Goal: Task Accomplishment & Management: Manage account settings

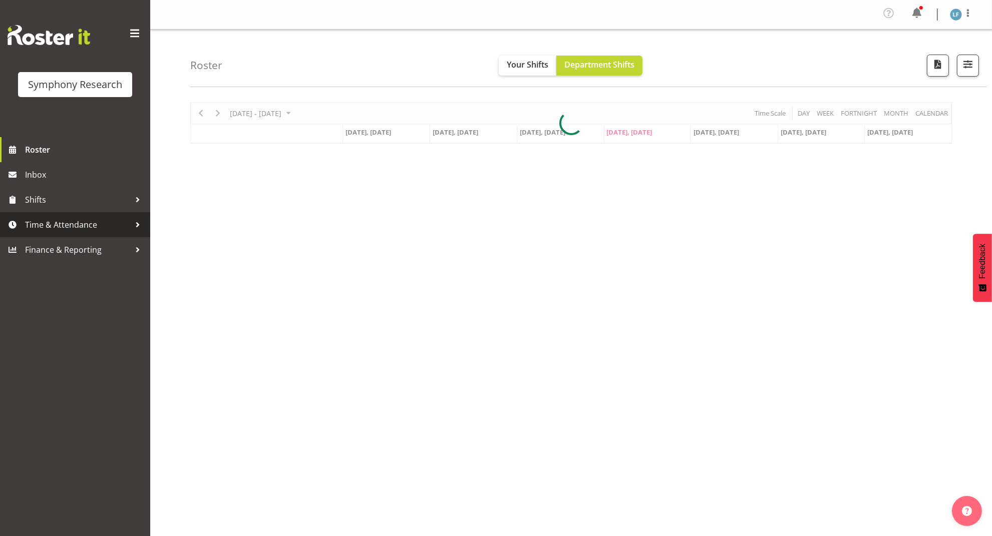
click at [78, 220] on span "Time & Attendance" at bounding box center [77, 224] width 105 height 15
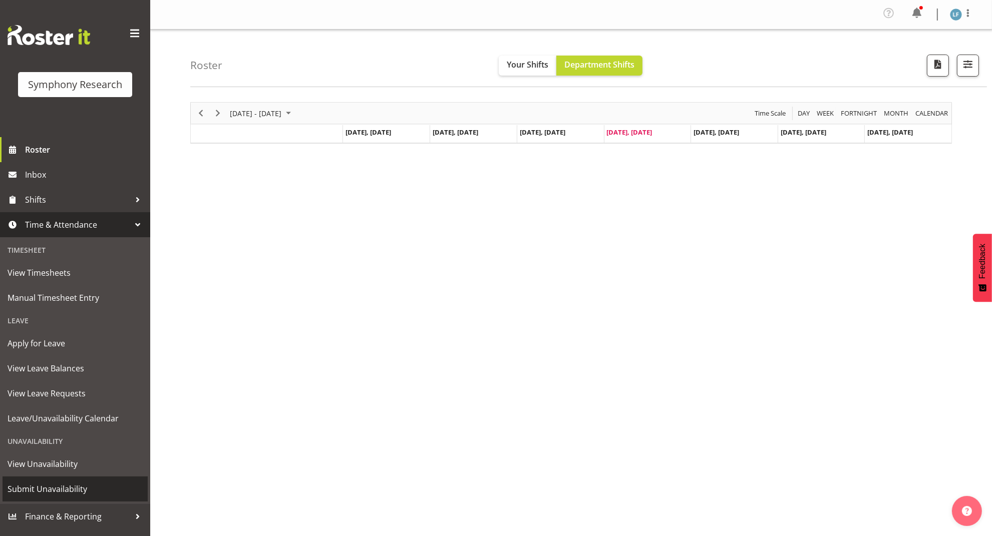
click at [62, 485] on span "Submit Unavailability" at bounding box center [75, 489] width 135 height 15
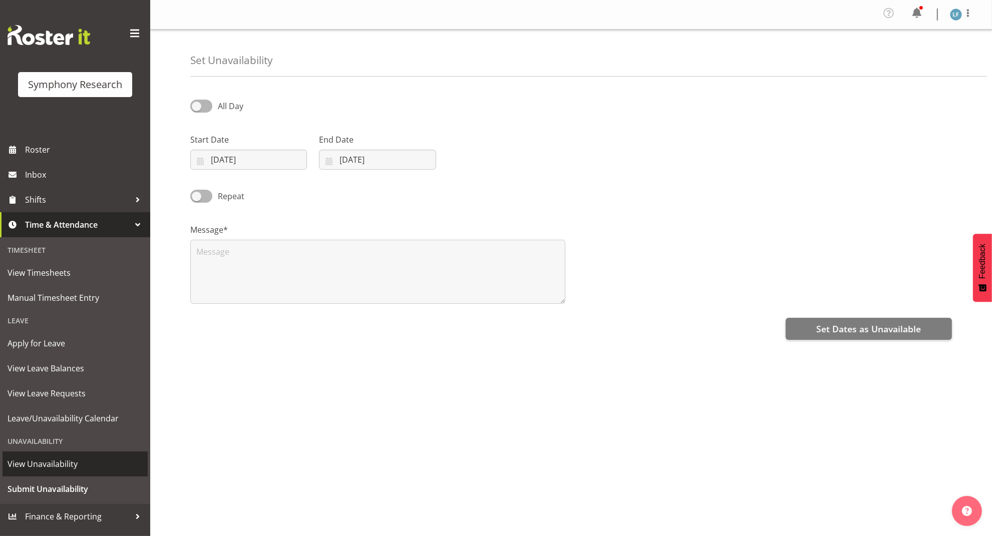
click at [37, 459] on span "View Unavailability" at bounding box center [75, 464] width 135 height 15
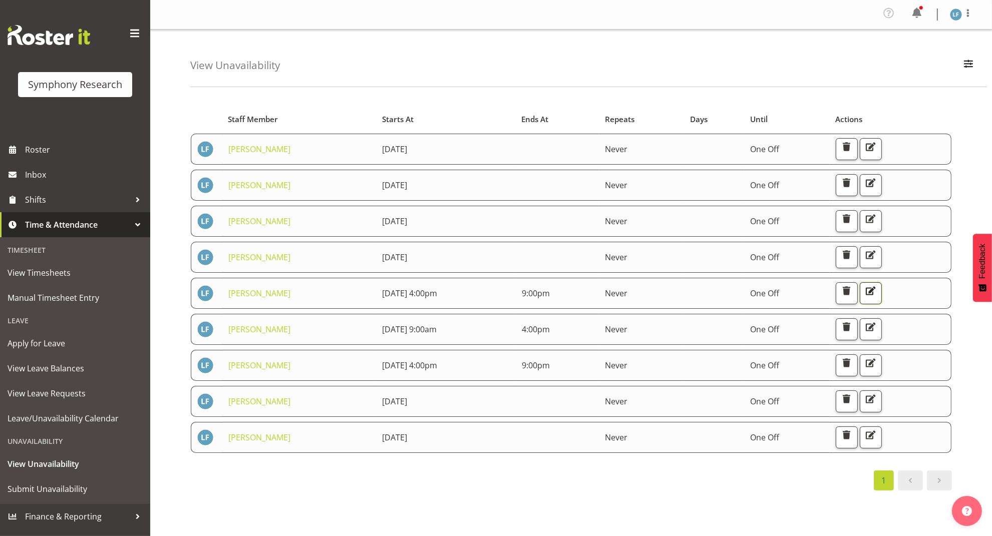
click at [877, 290] on span "button" at bounding box center [870, 290] width 13 height 13
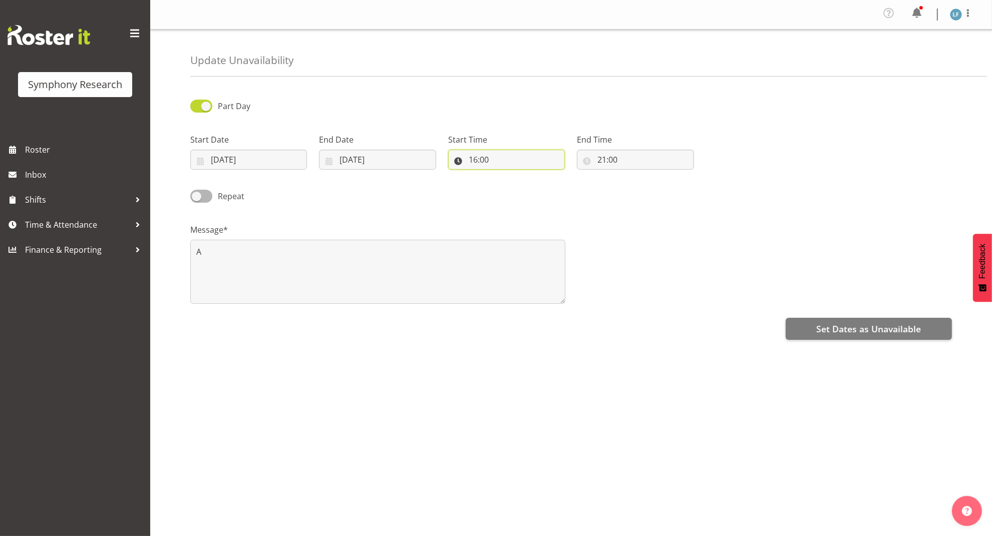
click at [493, 157] on input "16:00" at bounding box center [506, 160] width 117 height 20
click at [515, 183] on select "00 01 02 03 04 05 06 07 08 09 10 11 12 13 14 15 16 17 18 19 20 21 22 23" at bounding box center [516, 186] width 23 height 20
select select "17"
click at [505, 177] on select "00 01 02 03 04 05 06 07 08 09 10 11 12 13 14 15 16 17 18 19 20 21 22 23" at bounding box center [516, 186] width 23 height 20
type input "17:00"
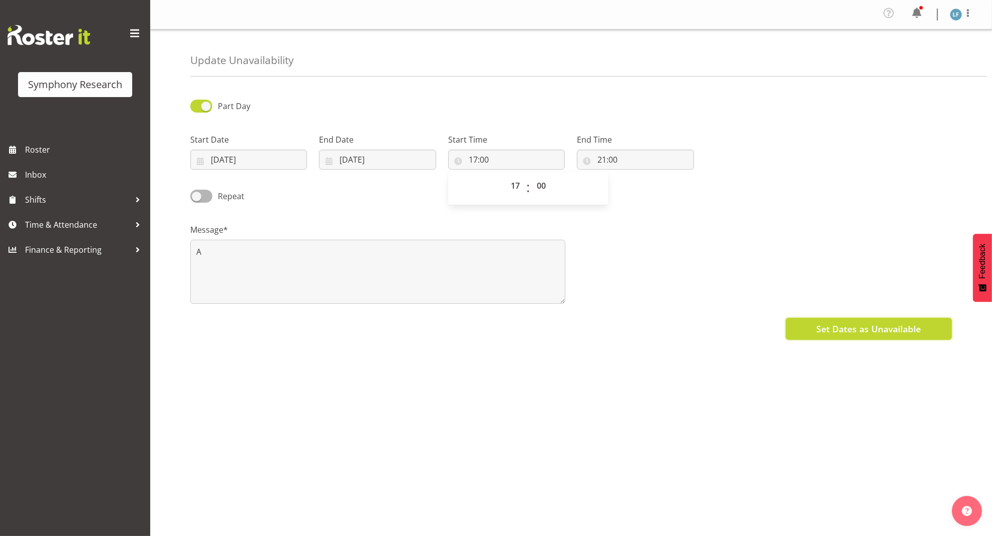
click at [842, 327] on span "Set Dates as Unavailable" at bounding box center [868, 328] width 105 height 13
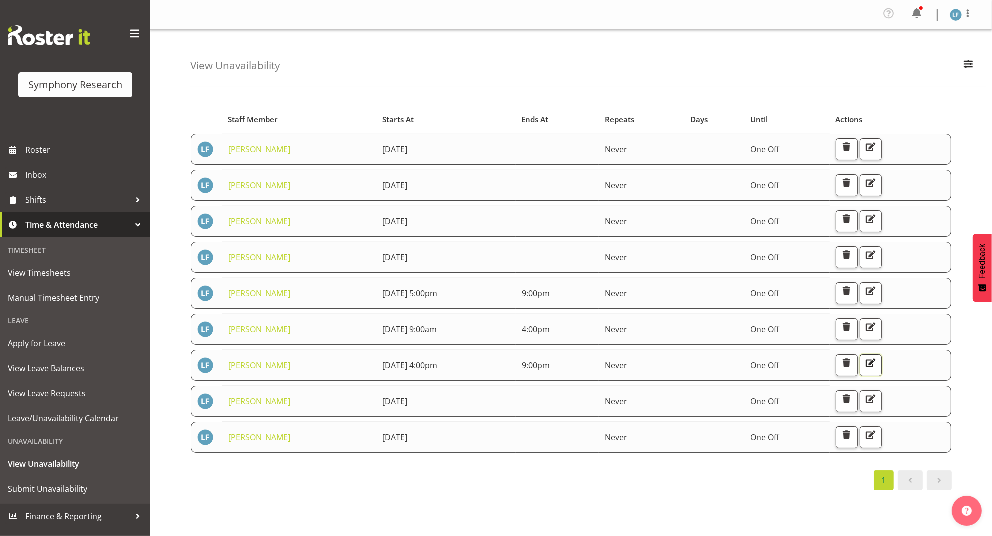
click at [877, 358] on span "button" at bounding box center [870, 362] width 13 height 13
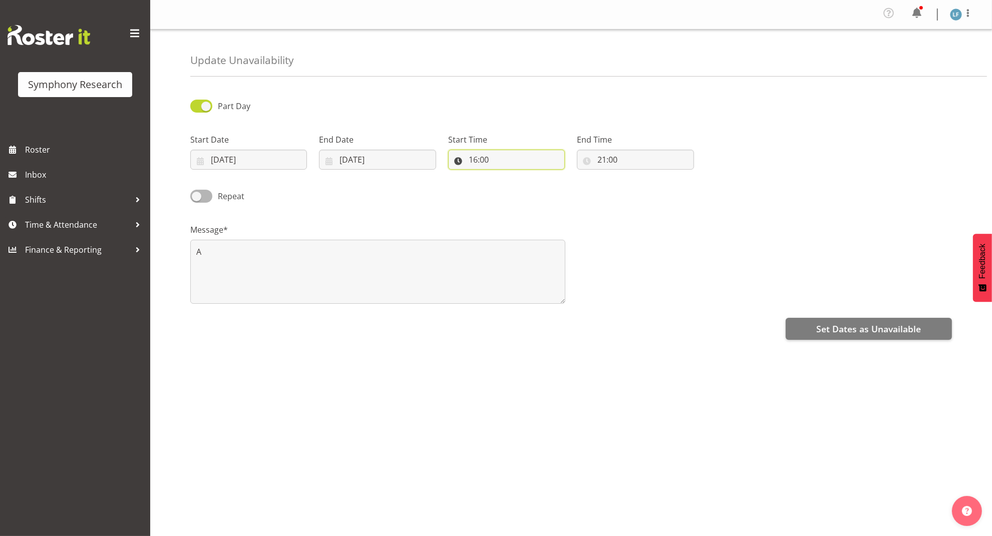
click at [461, 160] on input "16:00" at bounding box center [506, 160] width 117 height 20
click at [512, 186] on select "00 01 02 03 04 05 06 07 08 09 10 11 12 13 14 15 16 17 18 19 20 21 22 23" at bounding box center [516, 186] width 23 height 20
select select "9"
click at [505, 177] on select "00 01 02 03 04 05 06 07 08 09 10 11 12 13 14 15 16 17 18 19 20 21 22 23" at bounding box center [516, 186] width 23 height 20
type input "09:00"
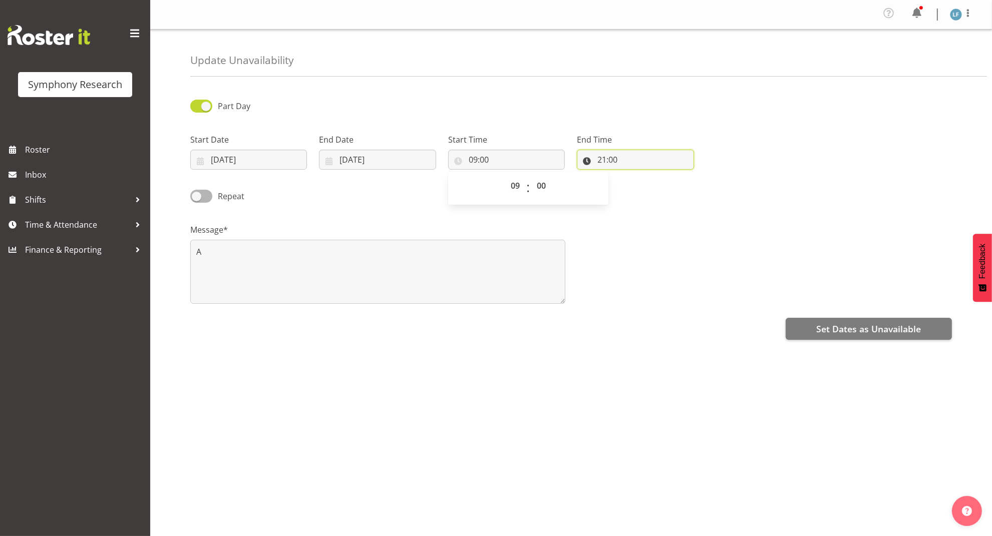
click at [599, 159] on input "21:00" at bounding box center [635, 160] width 117 height 20
click at [639, 186] on select "00 01 02 03 04 05 06 07 08 09 10 11 12 13 14 15 16 17 18 19 20 21 22 23" at bounding box center [645, 186] width 23 height 20
select select "16"
click at [634, 177] on select "00 01 02 03 04 05 06 07 08 09 10 11 12 13 14 15 16 17 18 19 20 21 22 23" at bounding box center [645, 186] width 23 height 20
type input "16:00"
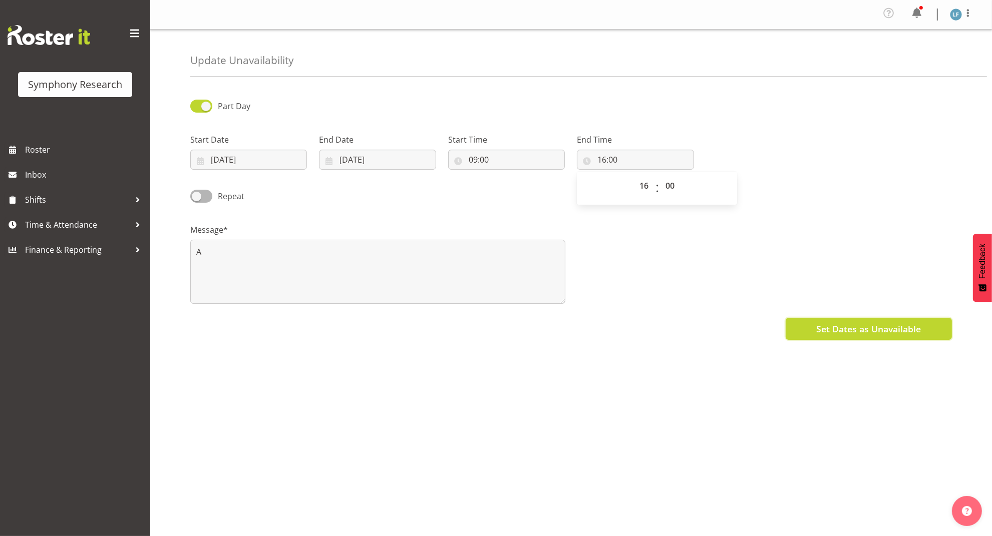
click at [870, 331] on span "Set Dates as Unavailable" at bounding box center [868, 328] width 105 height 13
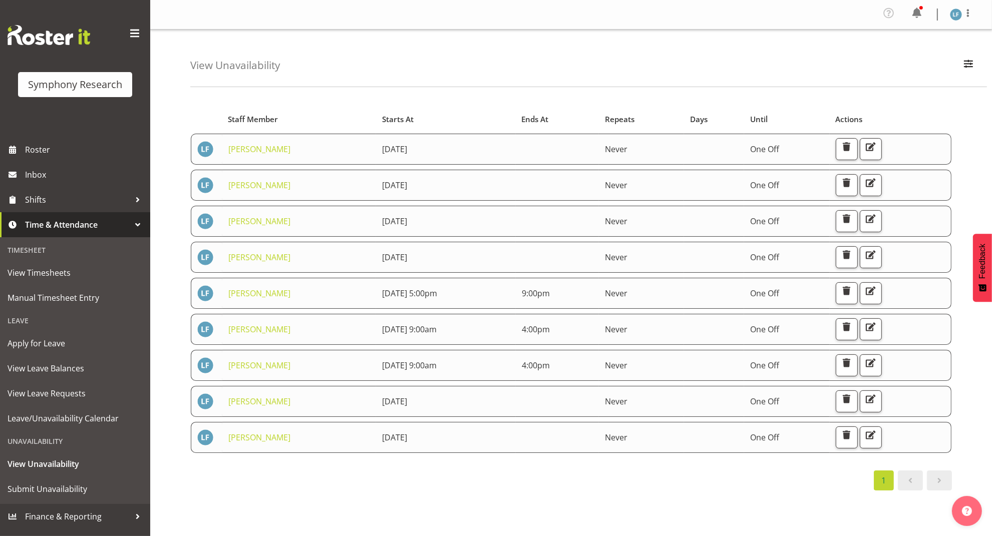
click at [410, 487] on div "1" at bounding box center [570, 481] width 761 height 20
click at [951, 19] on img at bounding box center [956, 15] width 12 height 12
click at [905, 58] on link "Log Out" at bounding box center [926, 55] width 96 height 18
